Goal: Task Accomplishment & Management: Manage account settings

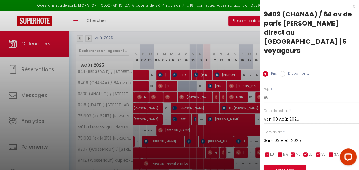
click at [247, 38] on div at bounding box center [179, 85] width 359 height 170
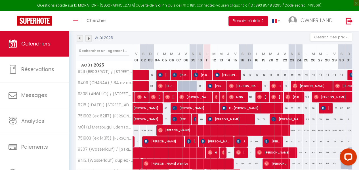
click at [189, 83] on div at bounding box center [192, 86] width 7 height 11
type input "85"
type input "Sam 09 Août 2025"
type input "Dim 10 Août 2025"
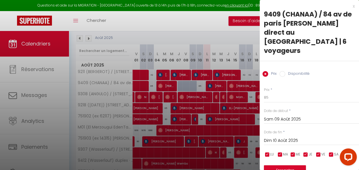
click at [171, 83] on div at bounding box center [179, 85] width 359 height 170
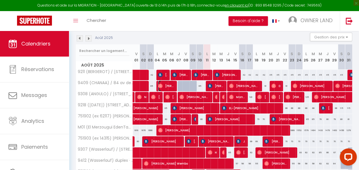
click at [171, 83] on span "[PERSON_NAME]" at bounding box center [166, 85] width 16 height 11
select select "OK"
select select "0"
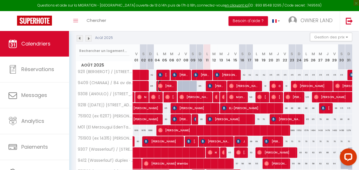
select select "1"
select select
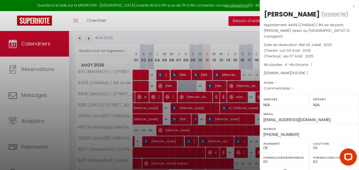
click at [216, 83] on div at bounding box center [179, 85] width 359 height 170
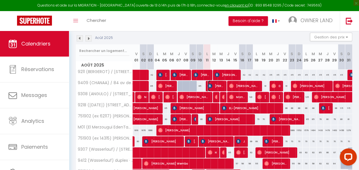
click at [216, 83] on span "[PERSON_NAME]" at bounding box center [216, 85] width 16 height 11
select select "KO"
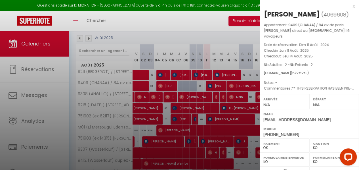
click at [182, 89] on div at bounding box center [179, 85] width 359 height 170
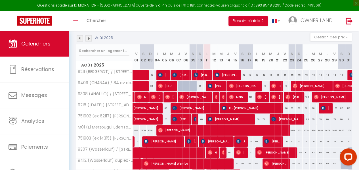
click at [197, 84] on div "85" at bounding box center [199, 86] width 7 height 11
type input "85"
type input "Dim 10 Août 2025"
type input "Lun 11 Août 2025"
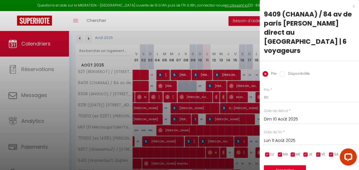
click at [190, 84] on div at bounding box center [179, 85] width 359 height 170
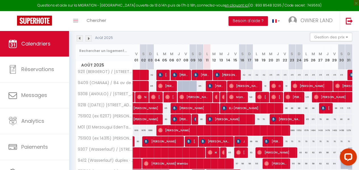
click at [190, 84] on div at bounding box center [192, 86] width 7 height 11
type input "85"
type input "Sam 09 Août 2025"
type input "Dim 10 Août 2025"
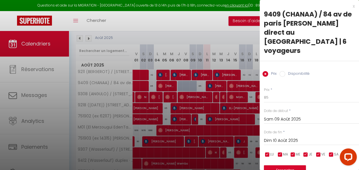
click at [215, 83] on div at bounding box center [179, 85] width 359 height 170
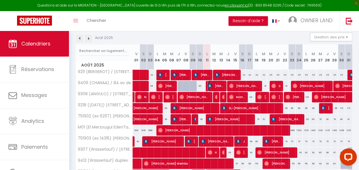
click at [215, 83] on span "[PERSON_NAME]" at bounding box center [216, 85] width 16 height 11
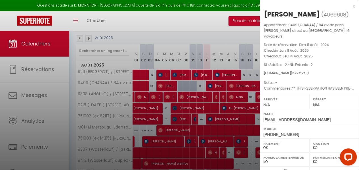
click at [181, 83] on div at bounding box center [179, 85] width 359 height 170
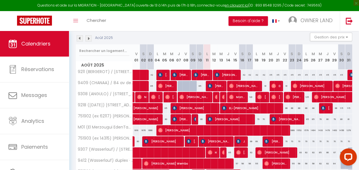
click at [198, 85] on div "85" at bounding box center [199, 86] width 7 height 11
type input "85"
type input "Dim 10 Août 2025"
type input "Lun 11 Août 2025"
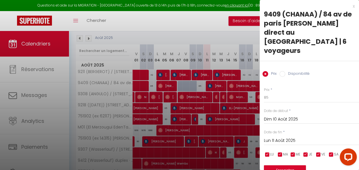
click at [209, 85] on div at bounding box center [179, 85] width 359 height 170
